Goal: Transaction & Acquisition: Register for event/course

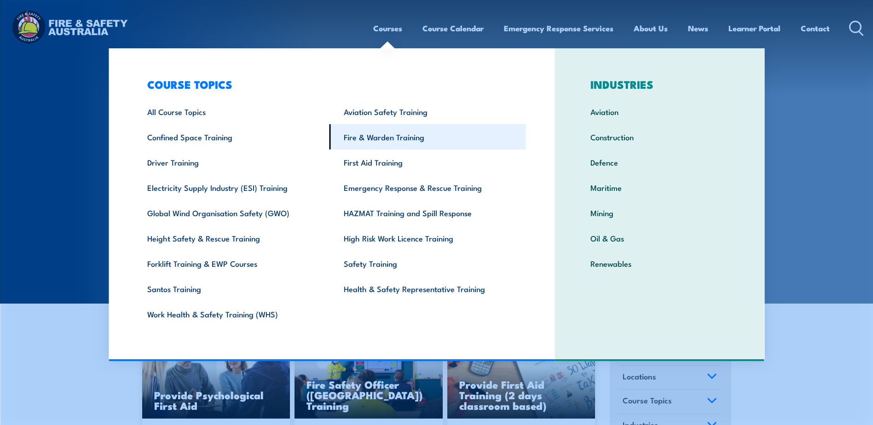
click at [346, 134] on link "Fire & Warden Training" at bounding box center [427, 136] width 196 height 25
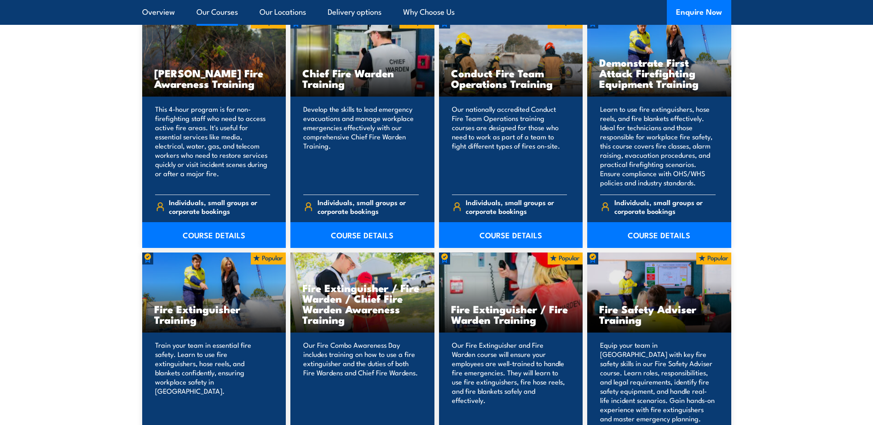
scroll to position [782, 0]
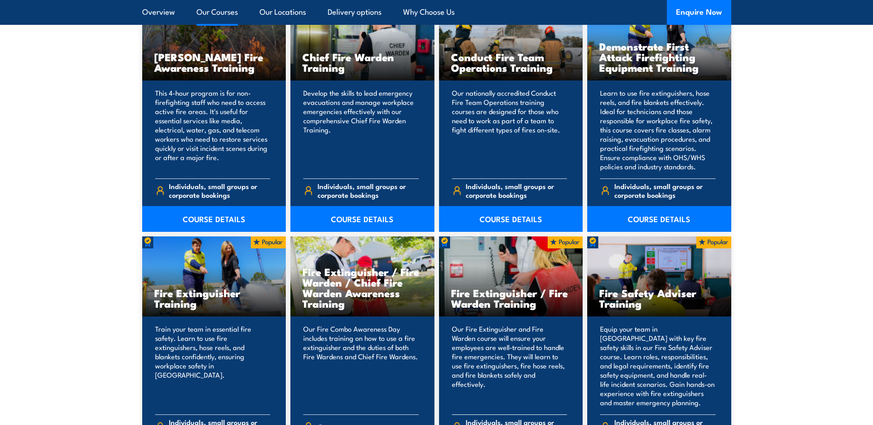
click at [533, 289] on h3 "Fire Extinguisher / Fire Warden Training" at bounding box center [511, 297] width 120 height 21
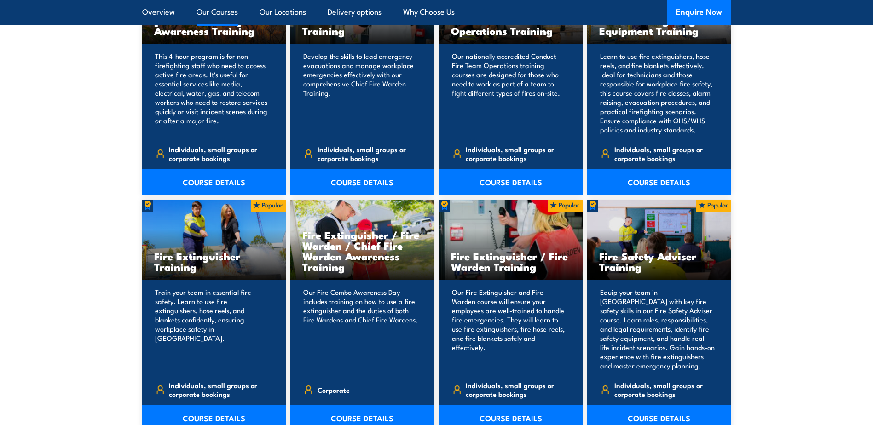
scroll to position [874, 0]
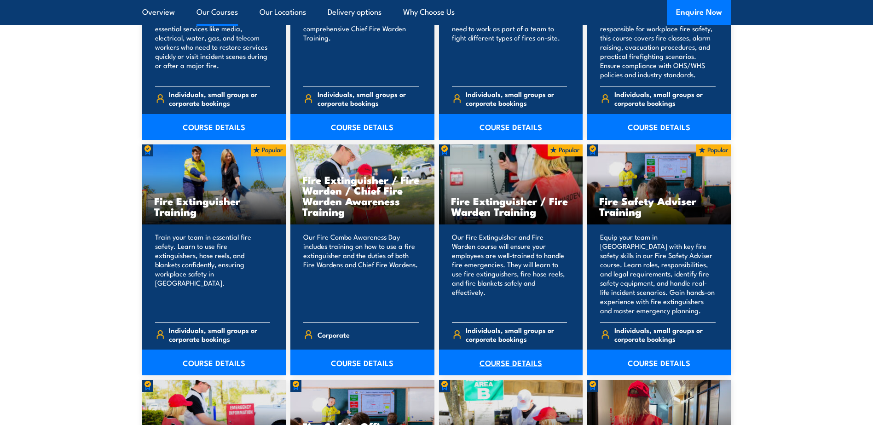
click at [494, 360] on link "COURSE DETAILS" at bounding box center [511, 363] width 144 height 26
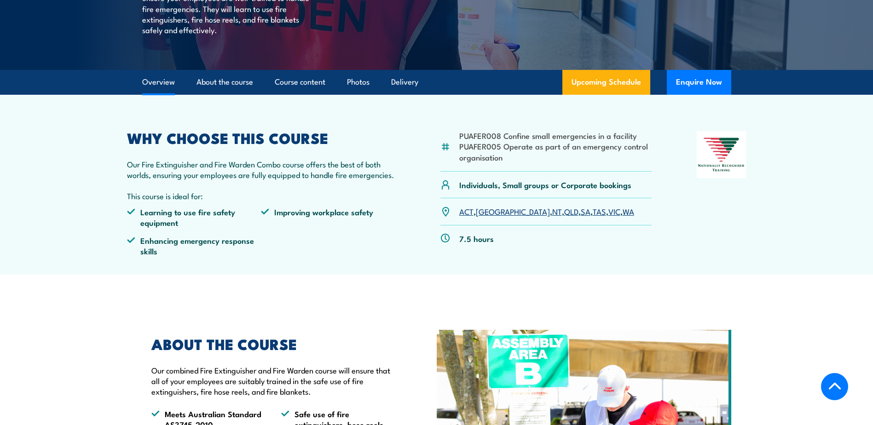
scroll to position [230, 0]
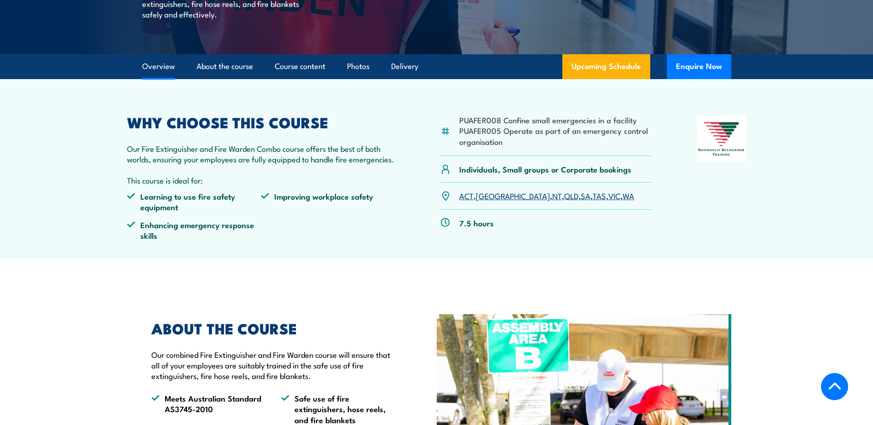
click at [581, 196] on link "SA" at bounding box center [586, 195] width 10 height 11
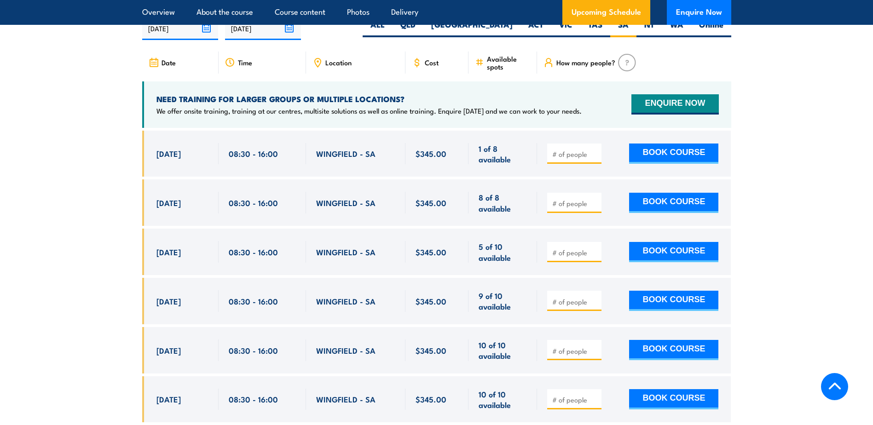
scroll to position [1557, 0]
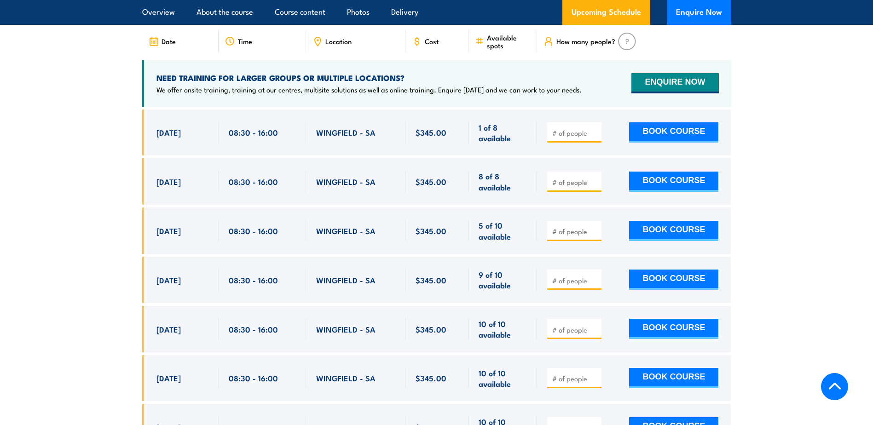
click at [581, 319] on div at bounding box center [574, 329] width 54 height 20
click at [577, 325] on input "number" at bounding box center [575, 329] width 46 height 9
type input "1"
click at [681, 319] on button "BOOK COURSE" at bounding box center [673, 329] width 89 height 20
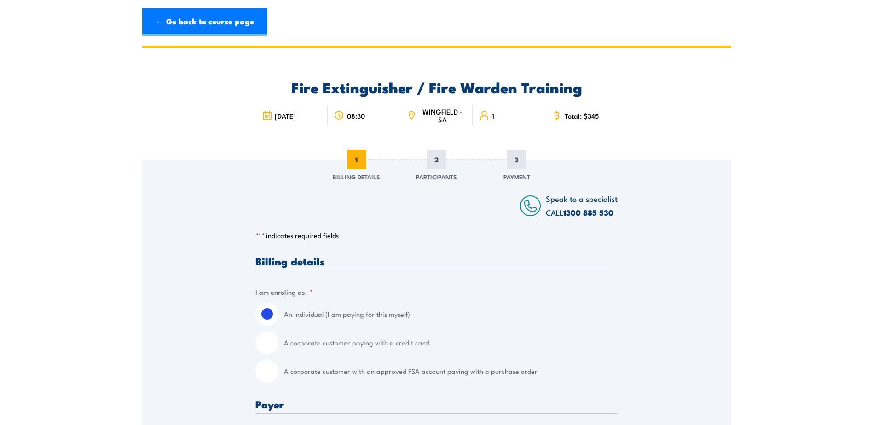
click at [271, 374] on input "A corporate customer with an approved FSA account paying with a purchase order" at bounding box center [266, 371] width 23 height 23
radio input "true"
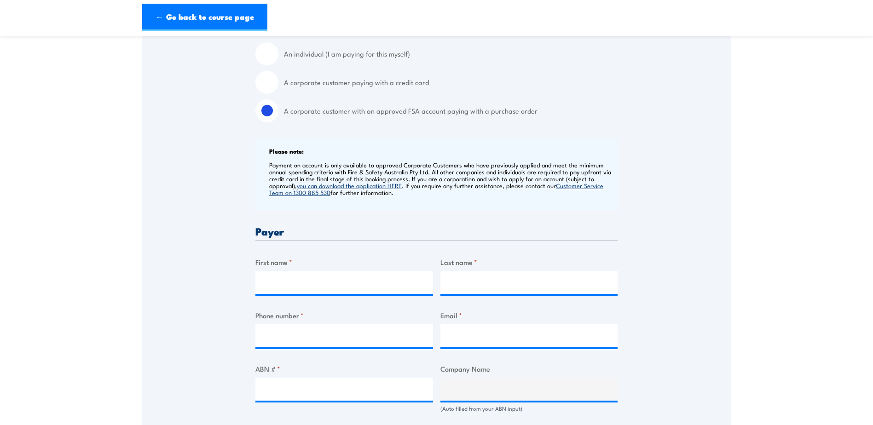
scroll to position [276, 0]
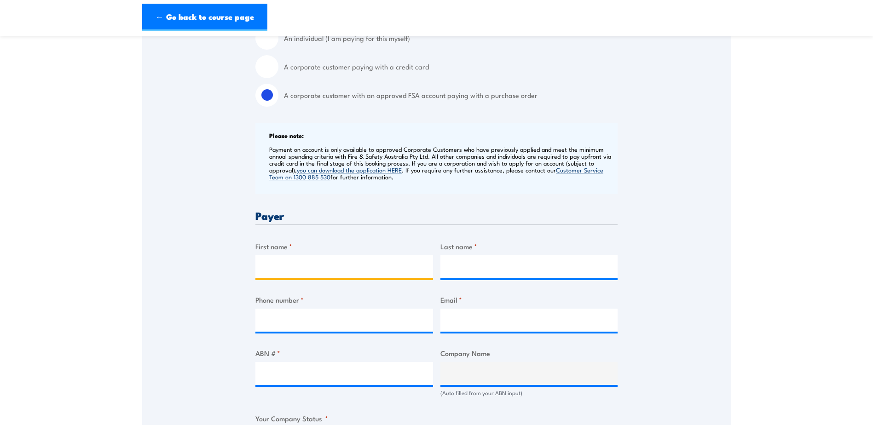
click at [279, 267] on input "First name *" at bounding box center [344, 266] width 178 height 23
type input "Sara"
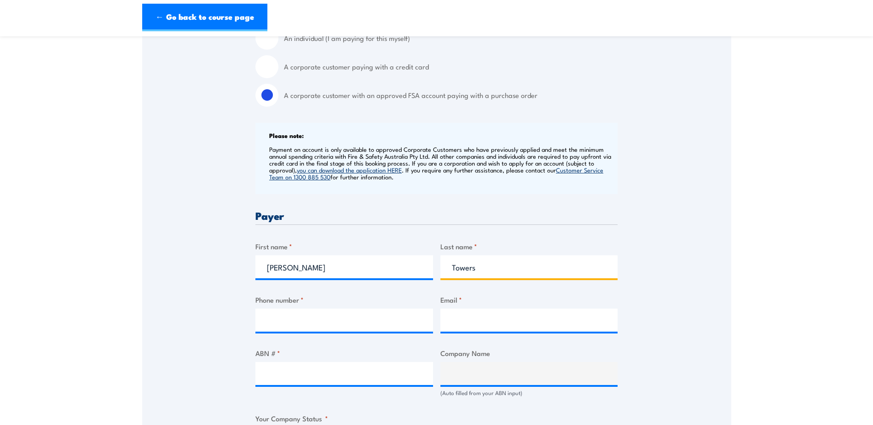
type input "Towers"
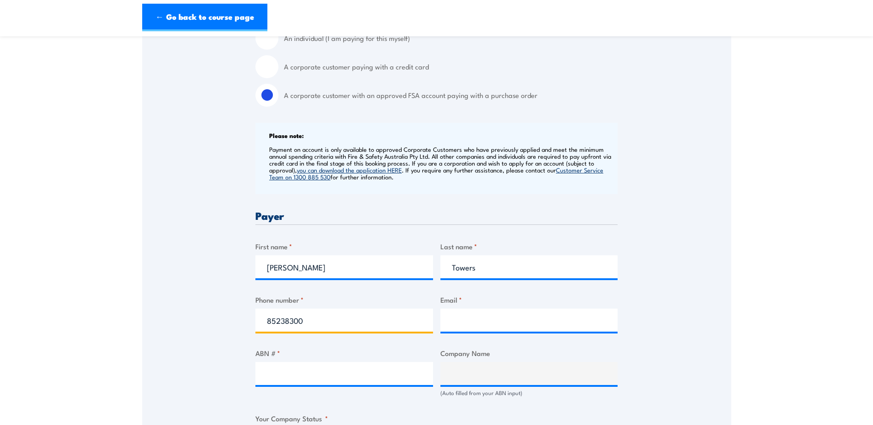
type input "85238300"
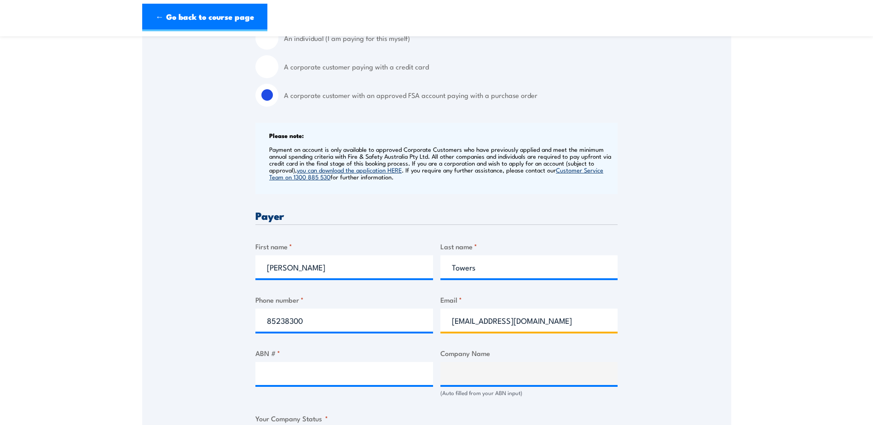
type input "gawler@bunnings.com.au"
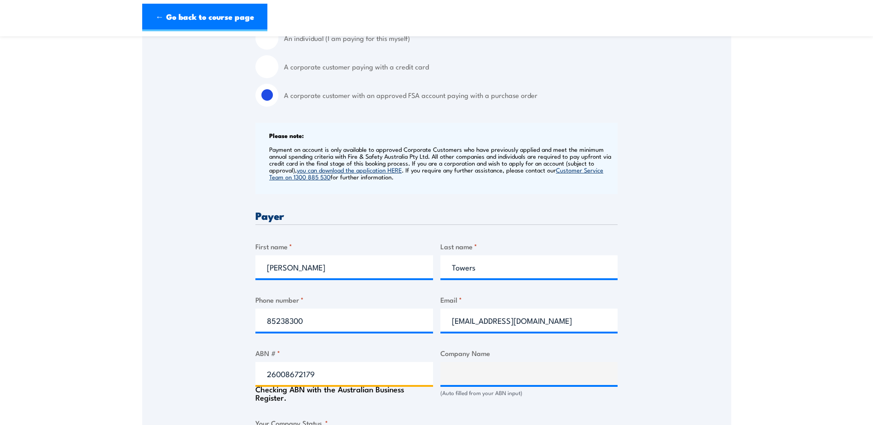
type input "26008672179"
drag, startPoint x: 748, startPoint y: 271, endPoint x: 730, endPoint y: 263, distance: 20.4
click at [742, 263] on section "Fire Extinguisher / Fire Warden Training 08:30 1 "" at bounding box center [436, 369] width 873 height 1198
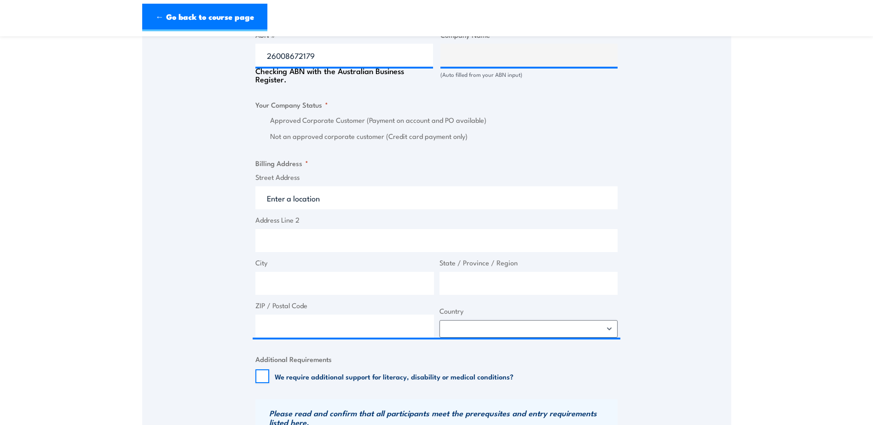
scroll to position [598, 0]
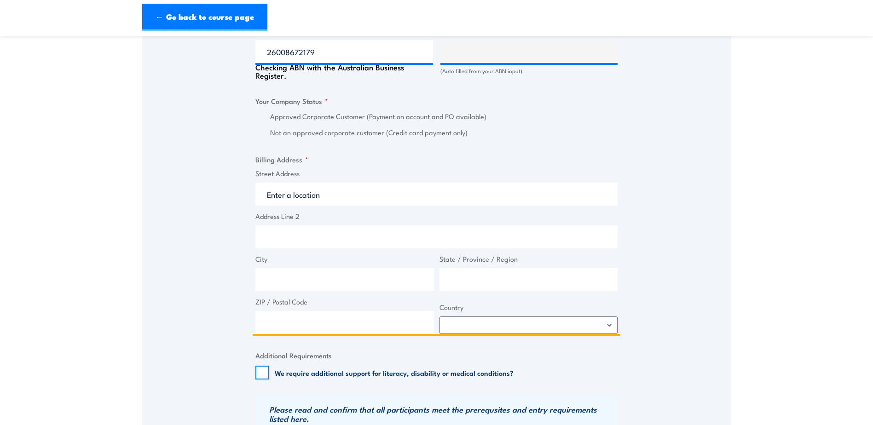
click at [306, 184] on input "Street Address" at bounding box center [436, 194] width 362 height 23
type input "BUNNINGS GROUP LIMITED"
radio input "true"
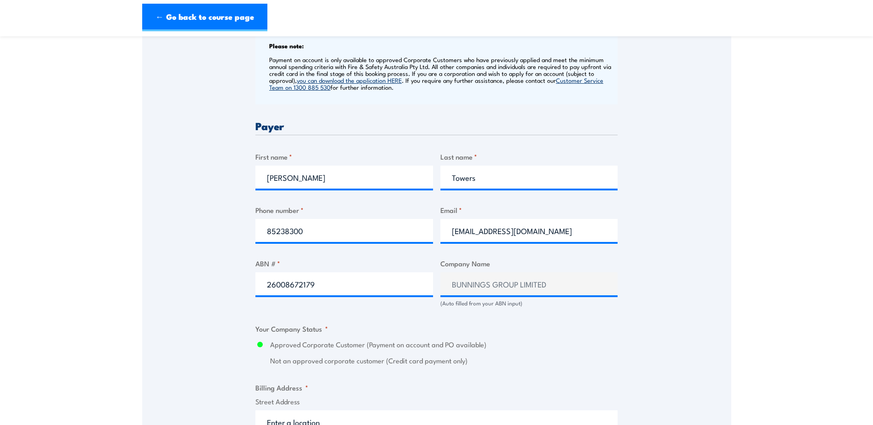
scroll to position [322, 0]
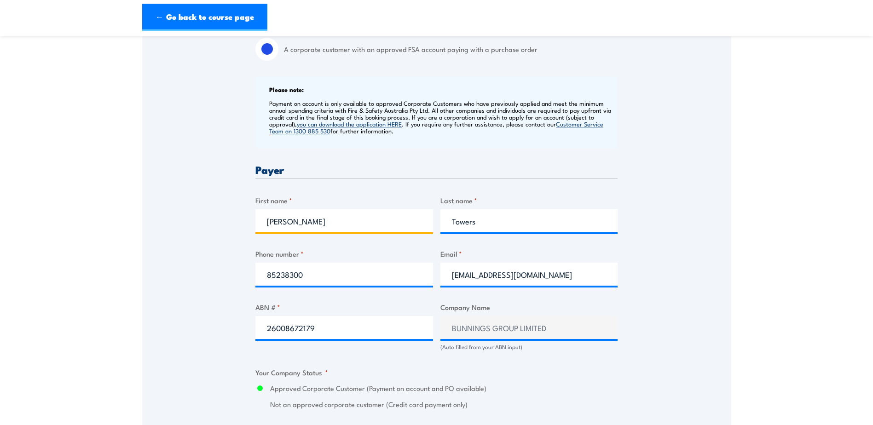
drag, startPoint x: 291, startPoint y: 218, endPoint x: 239, endPoint y: 218, distance: 52.4
click at [239, 218] on div "Speak to a specialist CALL 1300 885 530 CALL 1300 885 530 " * " indicates requi…" at bounding box center [436, 345] width 589 height 1015
type input "Bunnings"
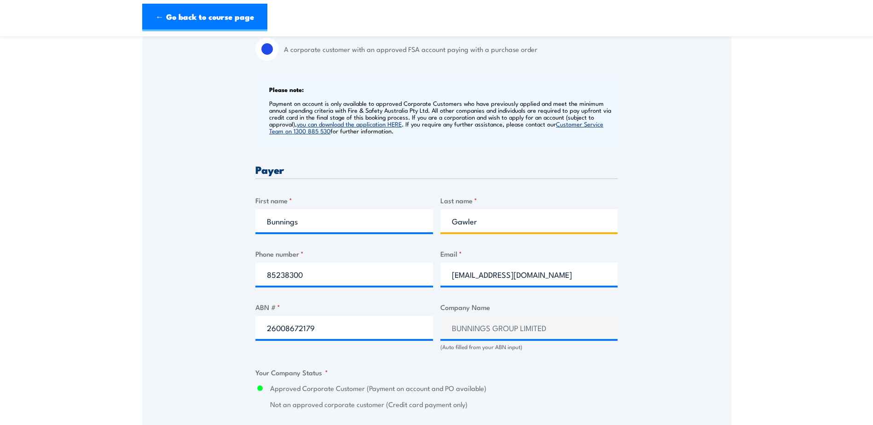
type input "Gawler"
click at [636, 182] on div "Speak to a specialist CALL 1300 885 530 CALL 1300 885 530 " * " indicates requi…" at bounding box center [436, 345] width 589 height 1015
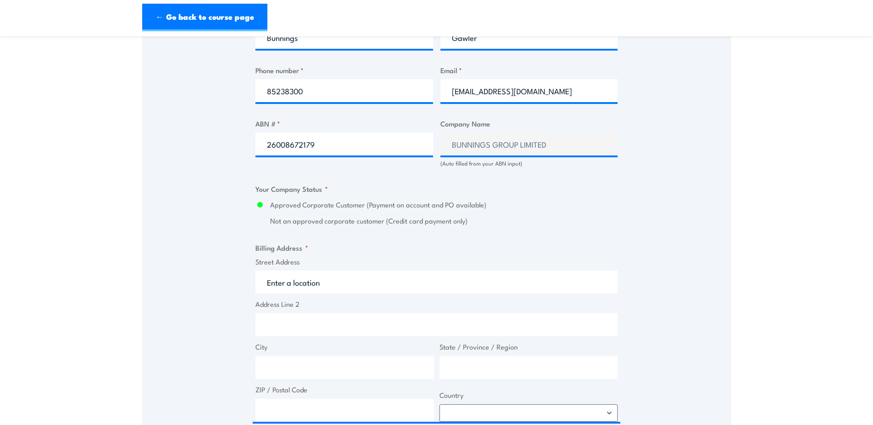
scroll to position [506, 0]
click at [293, 278] on input "Street Address" at bounding box center [436, 281] width 362 height 23
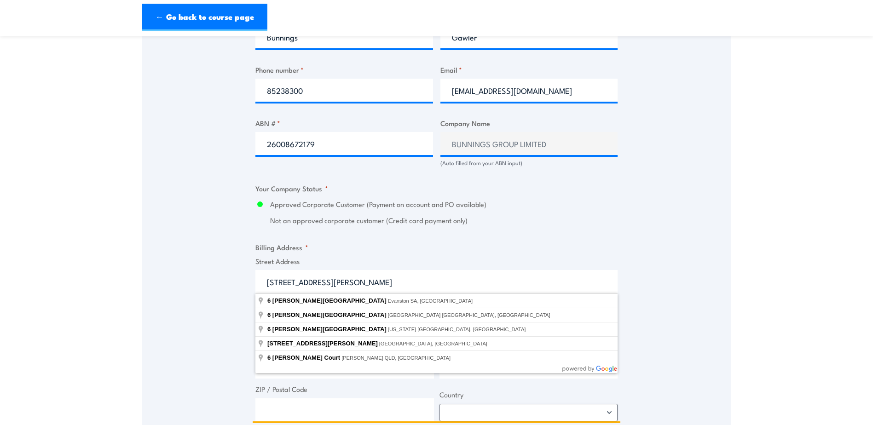
type input "6 Tulloch Road, Evanston SA, Australia"
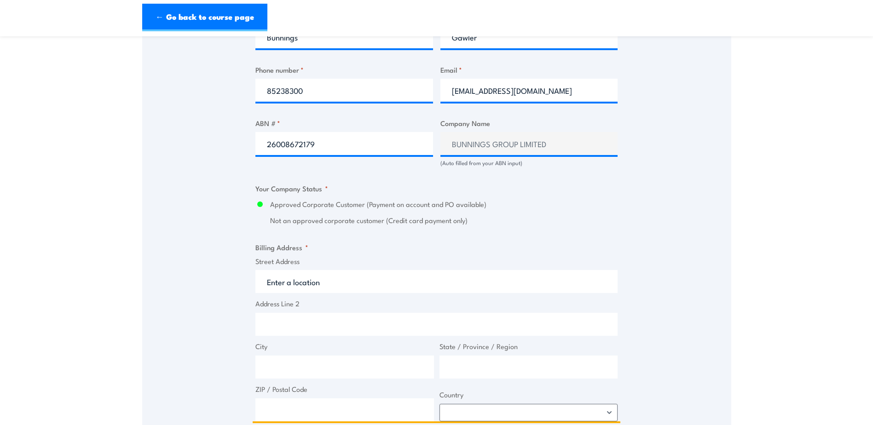
type input "6 Tulloch Rd"
type input "Evanston"
type input "South Australia"
type input "5116"
select select "Australia"
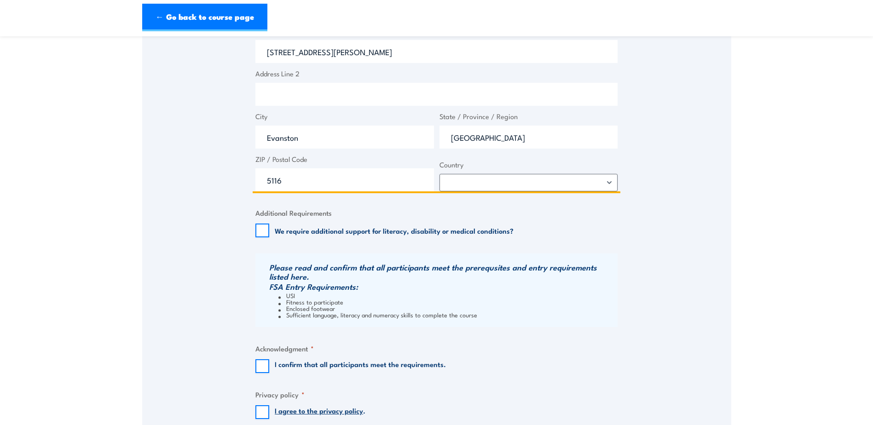
scroll to position [828, 0]
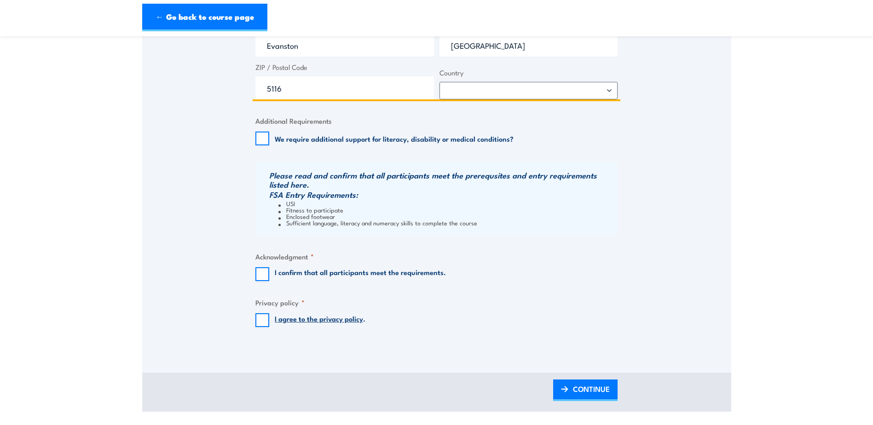
type input "6 Tulloch Rd"
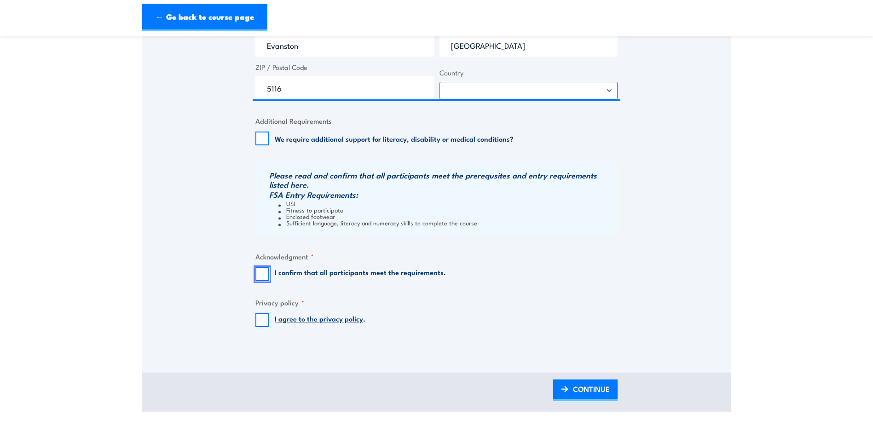
click at [261, 273] on input "I confirm that all participants meet the requirements." at bounding box center [262, 274] width 14 height 14
checkbox input "true"
click at [263, 315] on input "I agree to the privacy policy ." at bounding box center [262, 320] width 14 height 14
checkbox input "true"
click at [570, 397] on link "CONTINUE" at bounding box center [585, 390] width 64 height 22
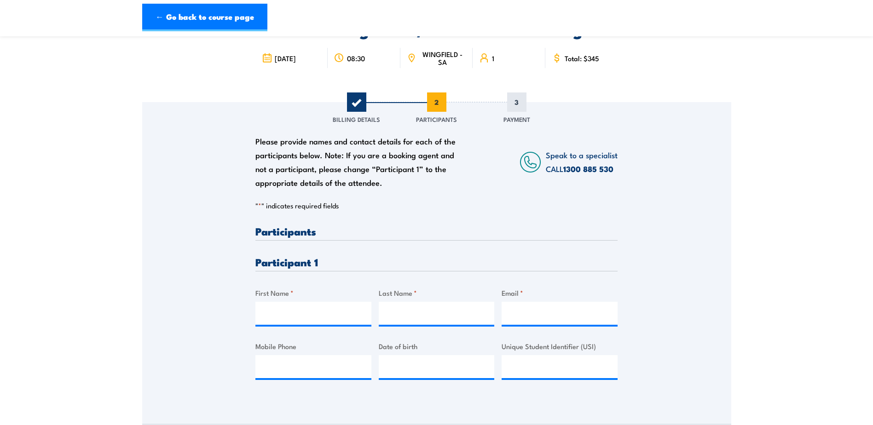
scroll to position [138, 0]
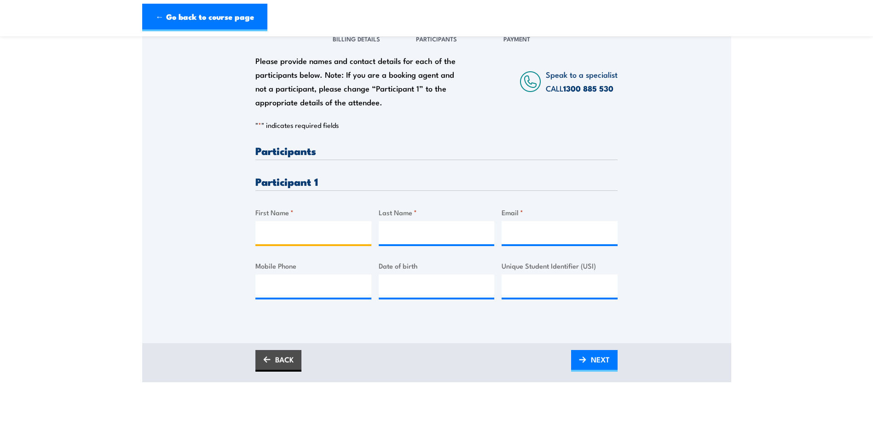
click at [296, 233] on input "First Name *" at bounding box center [313, 232] width 116 height 23
type input "Sharon"
type input "Cook"
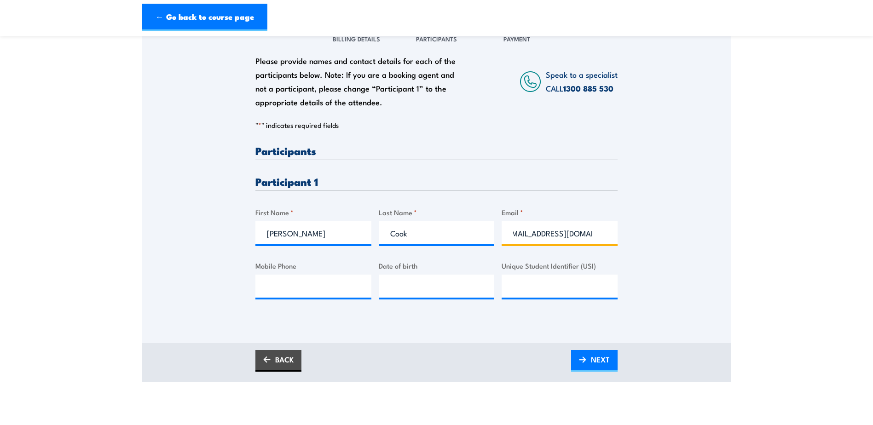
scroll to position [0, 15]
type input "cooksharon298@gmail.com"
click at [277, 283] on input "Mobile Phone" at bounding box center [313, 286] width 116 height 23
type input "0406451229"
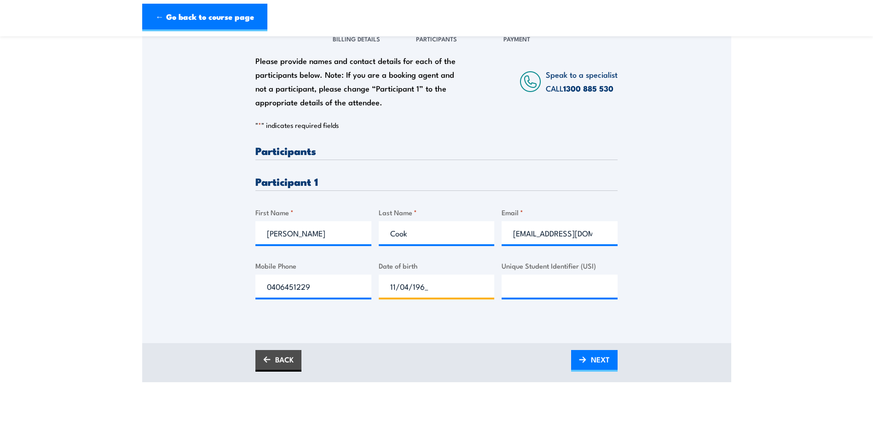
type input "11/04/1969"
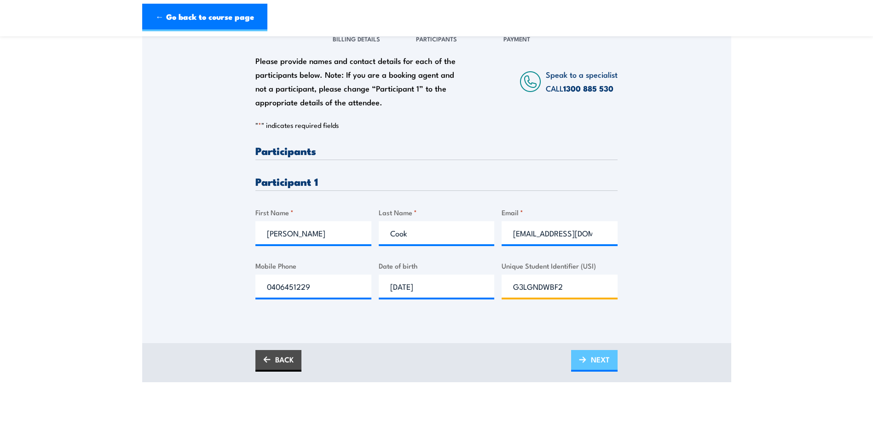
type input "G3LGNDWBF2"
click at [602, 357] on span "NEXT" at bounding box center [600, 359] width 19 height 24
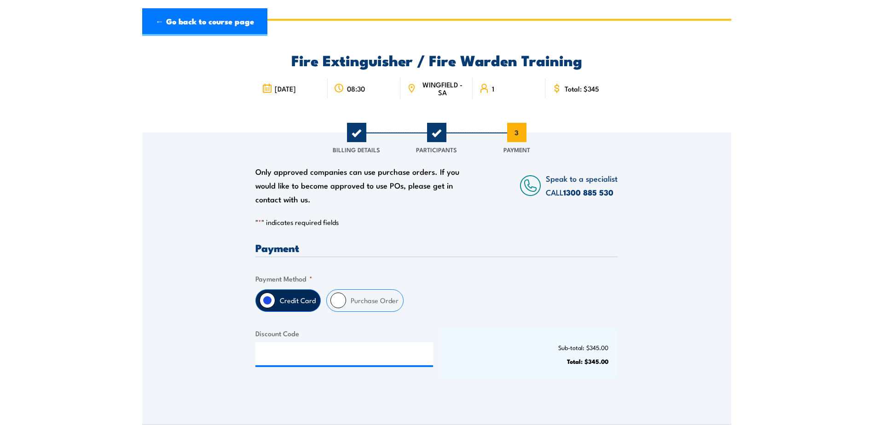
scroll to position [0, 0]
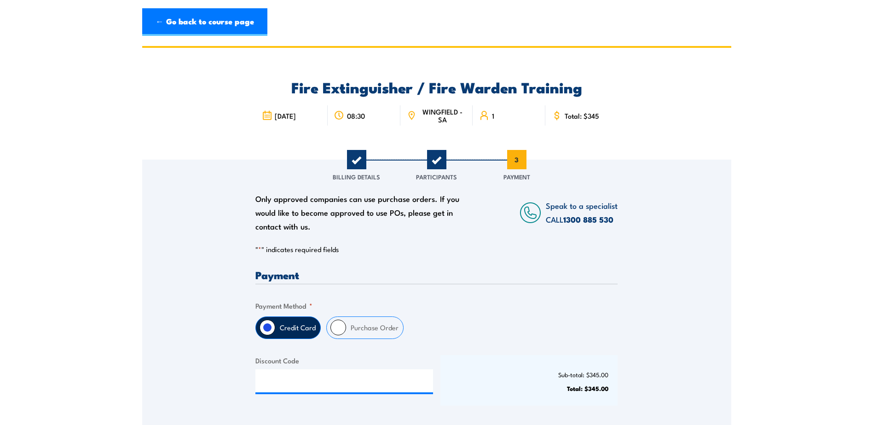
click at [344, 326] on input "Purchase Order" at bounding box center [338, 328] width 16 height 16
radio input "true"
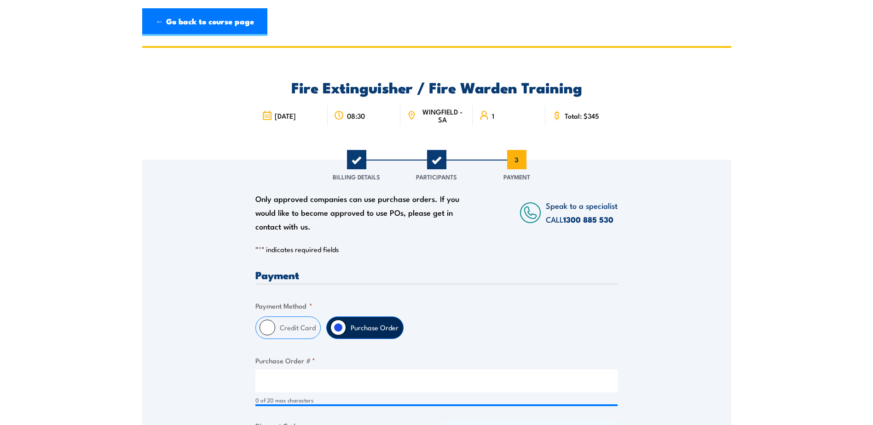
click at [118, 265] on section "Fire Extinguisher / Fire Warden Training 08:30 1 "" at bounding box center [436, 301] width 873 height 510
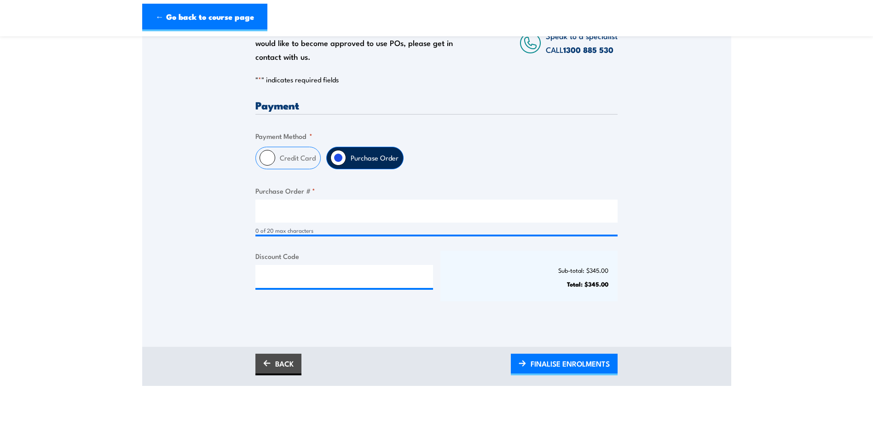
scroll to position [184, 0]
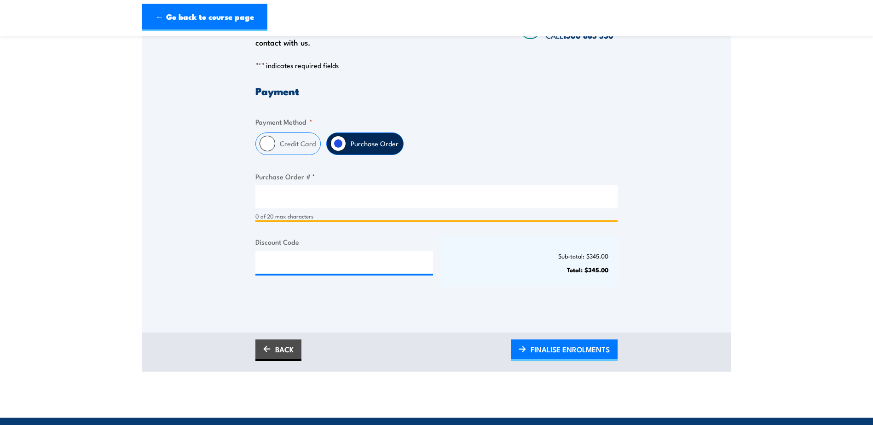
click at [289, 202] on input "Purchase Order # *" at bounding box center [436, 196] width 362 height 23
type input "Gawler - 640859"
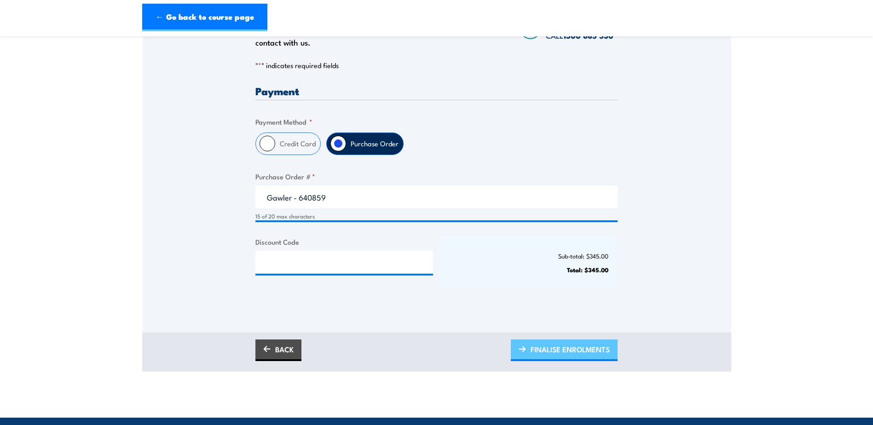
click at [572, 347] on span "FINALISE ENROLMENTS" at bounding box center [569, 349] width 79 height 24
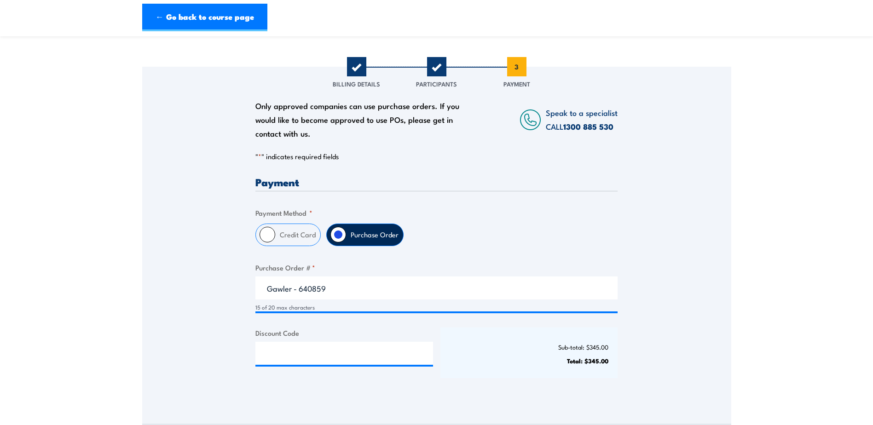
scroll to position [0, 0]
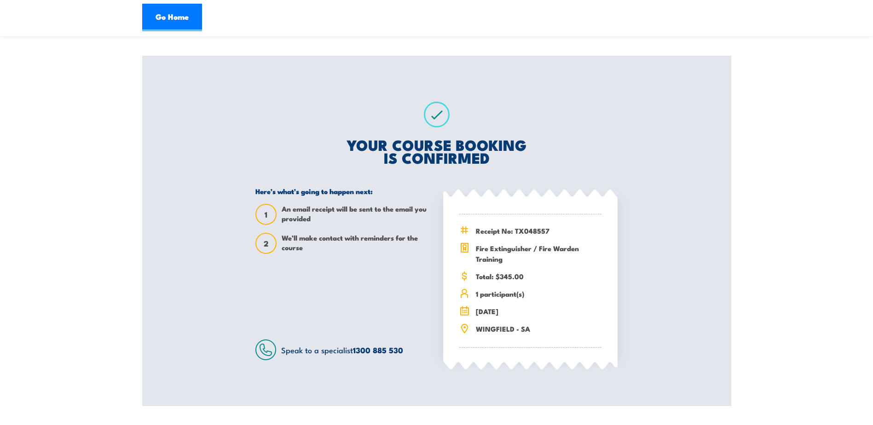
scroll to position [138, 0]
